Goal: Information Seeking & Learning: Learn about a topic

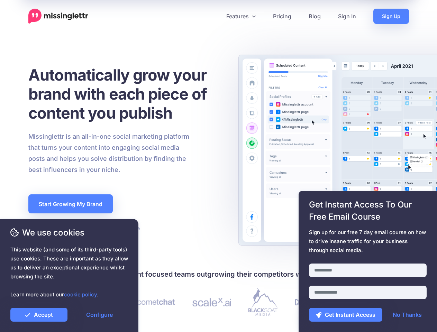
click at [218, 166] on div "Missinglettr is an all-in-one social marketing platform that turns your content…" at bounding box center [126, 153] width 206 height 44
click at [216, 16] on icon at bounding box center [215, 16] width 3 height 3
click at [240, 16] on link "Features" at bounding box center [241, 16] width 47 height 15
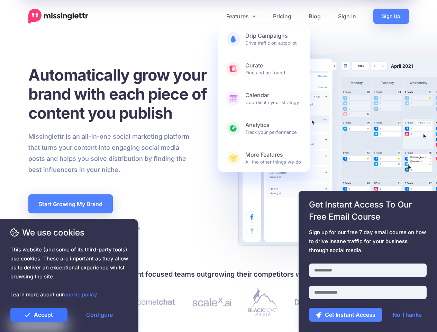
click at [39, 315] on link "Accept" at bounding box center [38, 315] width 57 height 14
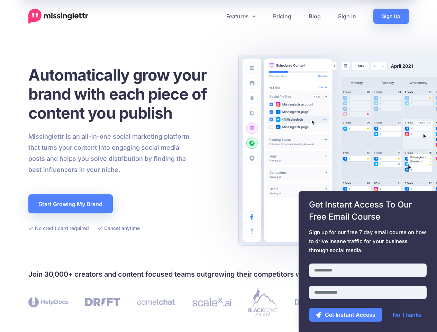
click at [99, 315] on link "Configure" at bounding box center [99, 315] width 57 height 14
click at [368, 262] on div at bounding box center [368, 259] width 118 height 9
click at [346, 315] on button "Get Instant Access" at bounding box center [345, 315] width 73 height 14
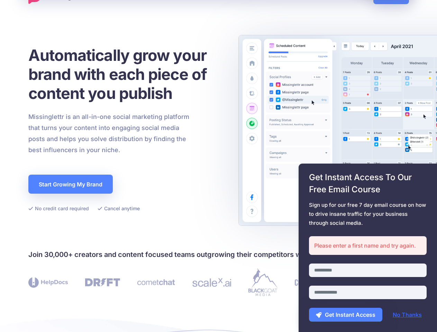
click at [407, 315] on link "No Thanks" at bounding box center [407, 315] width 43 height 14
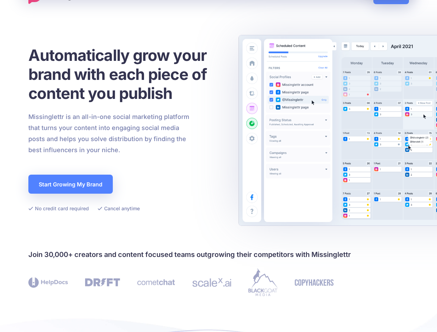
scroll to position [202, 0]
